Goal: Task Accomplishment & Management: Manage account settings

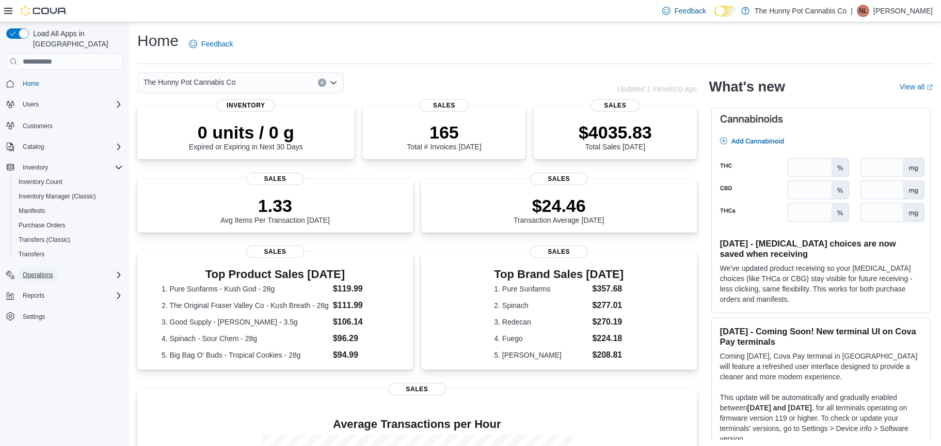
click at [42, 271] on span "Operations" at bounding box center [38, 275] width 30 height 8
click at [45, 285] on span "Cash Management" at bounding box center [45, 289] width 52 height 8
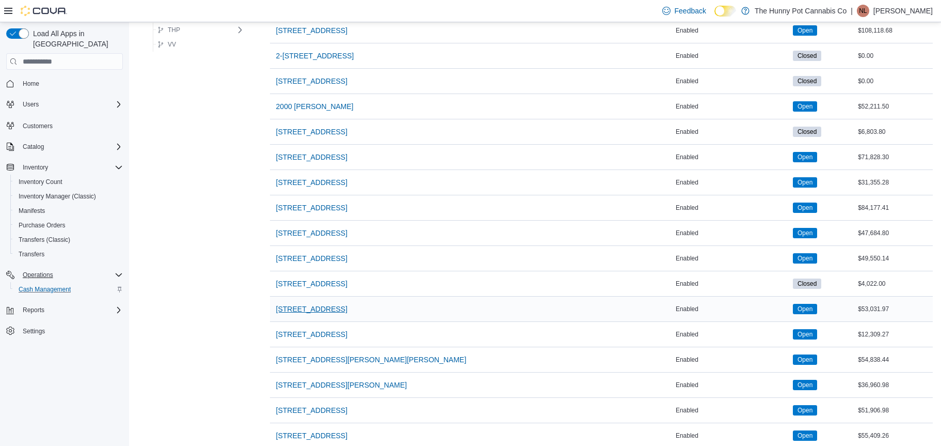
scroll to position [465, 0]
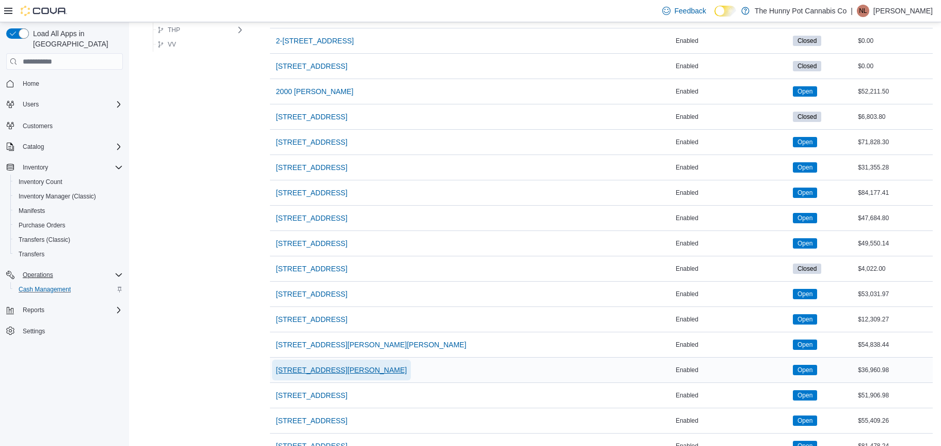
click at [326, 366] on span "3850 Sheppard Ave E" at bounding box center [341, 370] width 131 height 10
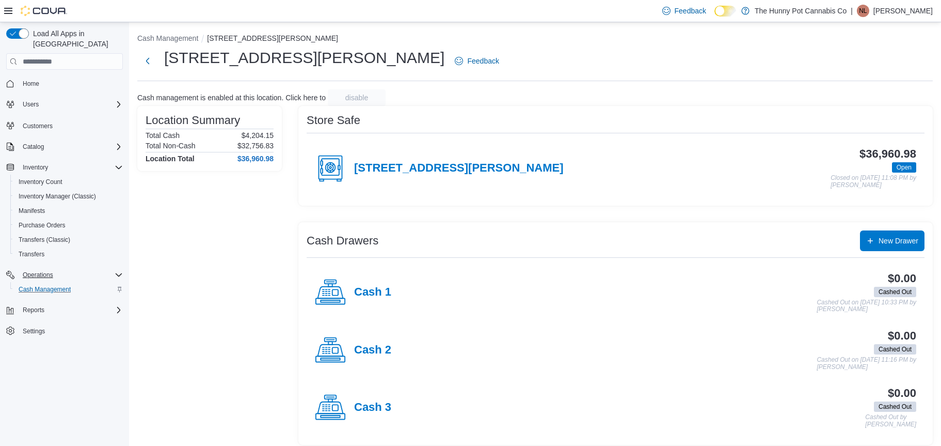
scroll to position [9, 0]
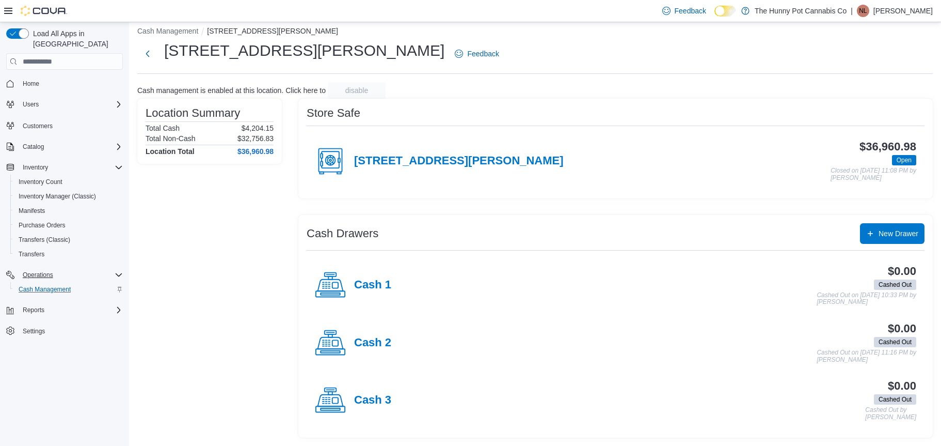
click at [437, 150] on div "3850 Sheppard Ave E" at bounding box center [439, 161] width 249 height 31
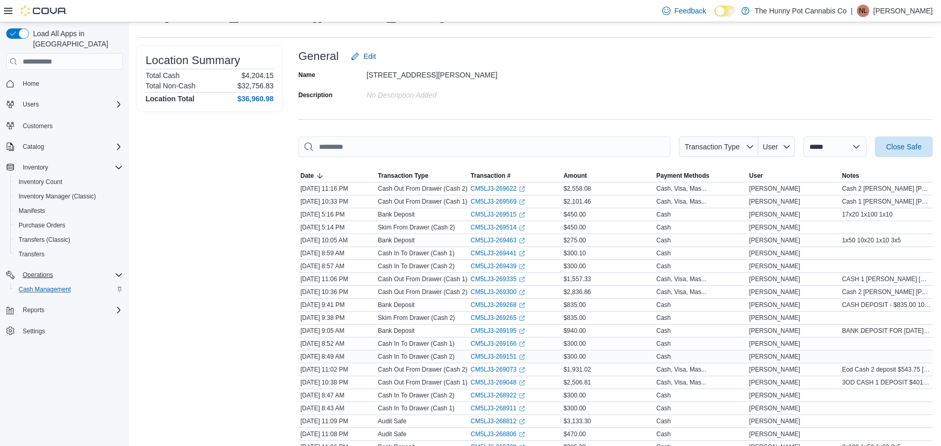
scroll to position [42, 0]
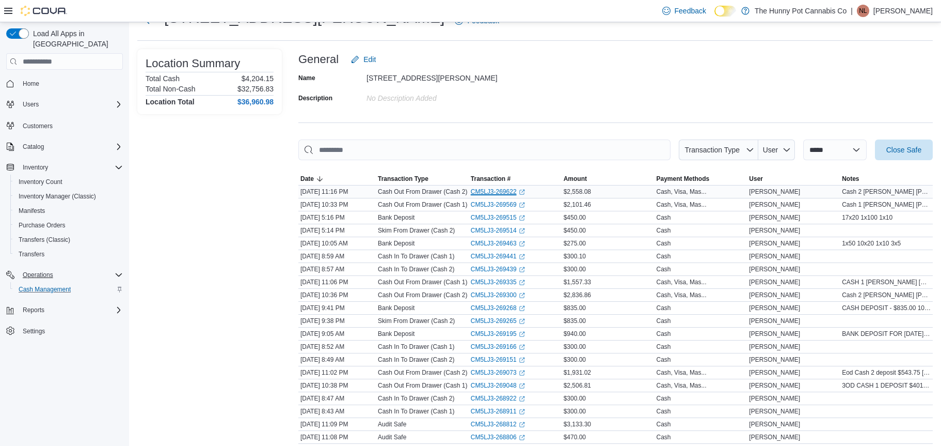
click at [499, 192] on link "CM5LJ3-269622 (opens in a new tab or window)" at bounding box center [498, 191] width 54 height 8
